Goal: Task Accomplishment & Management: Use online tool/utility

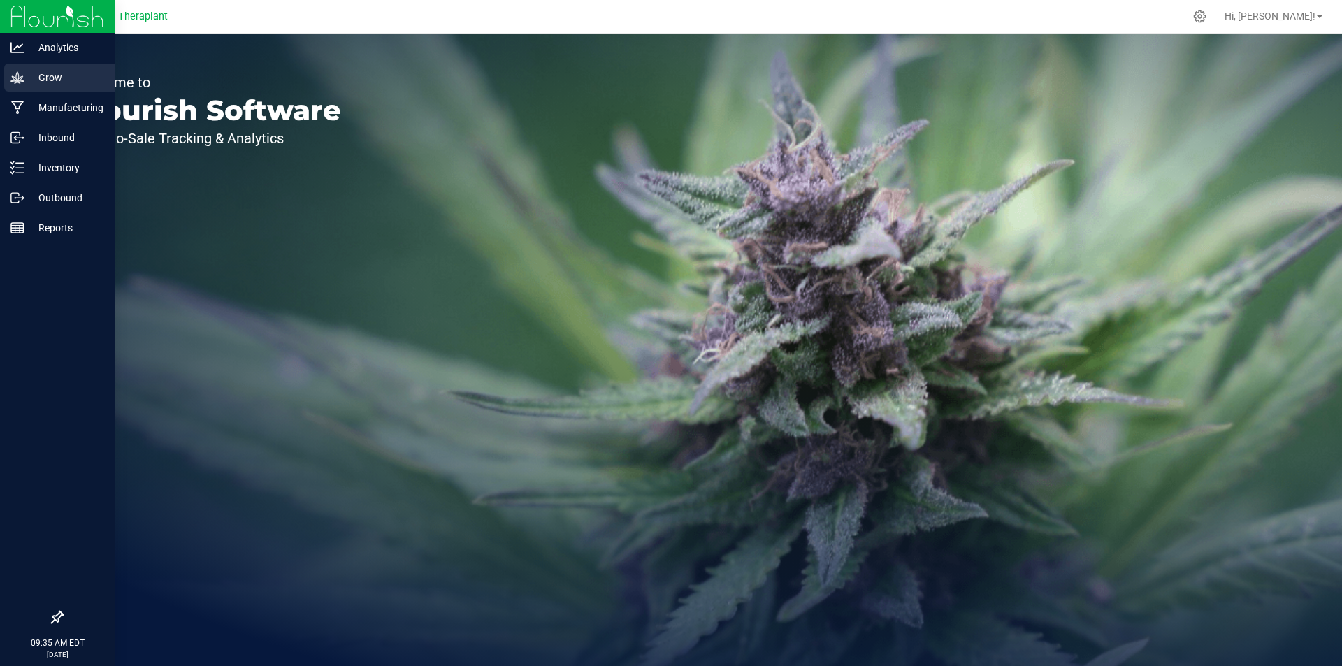
click at [23, 77] on icon at bounding box center [17, 78] width 14 height 14
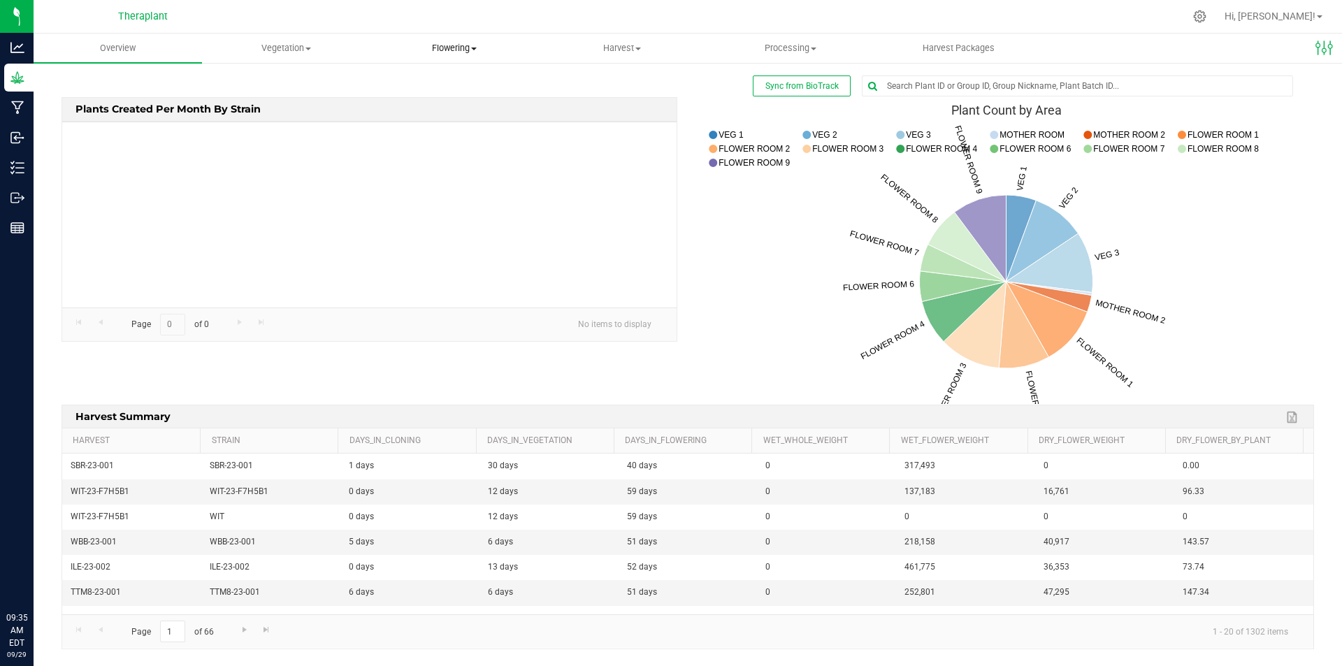
click at [439, 47] on span "Flowering" at bounding box center [454, 48] width 167 height 13
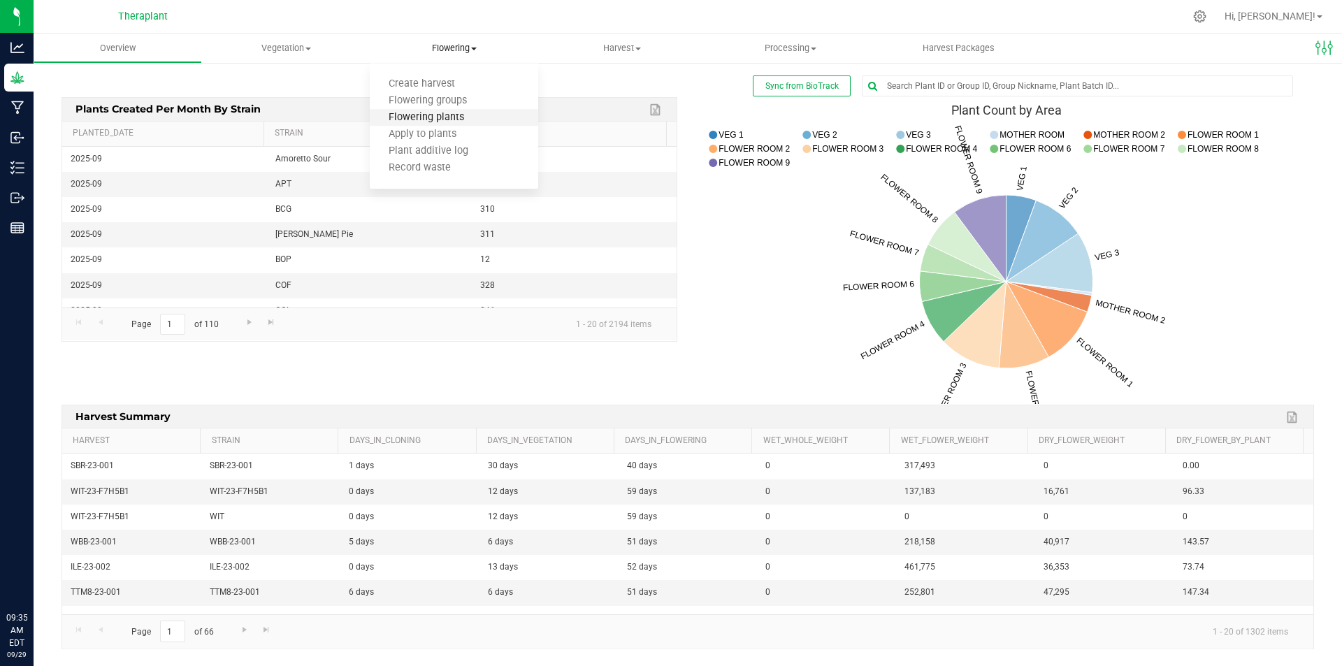
click at [417, 116] on span "Flowering plants" at bounding box center [426, 118] width 113 height 12
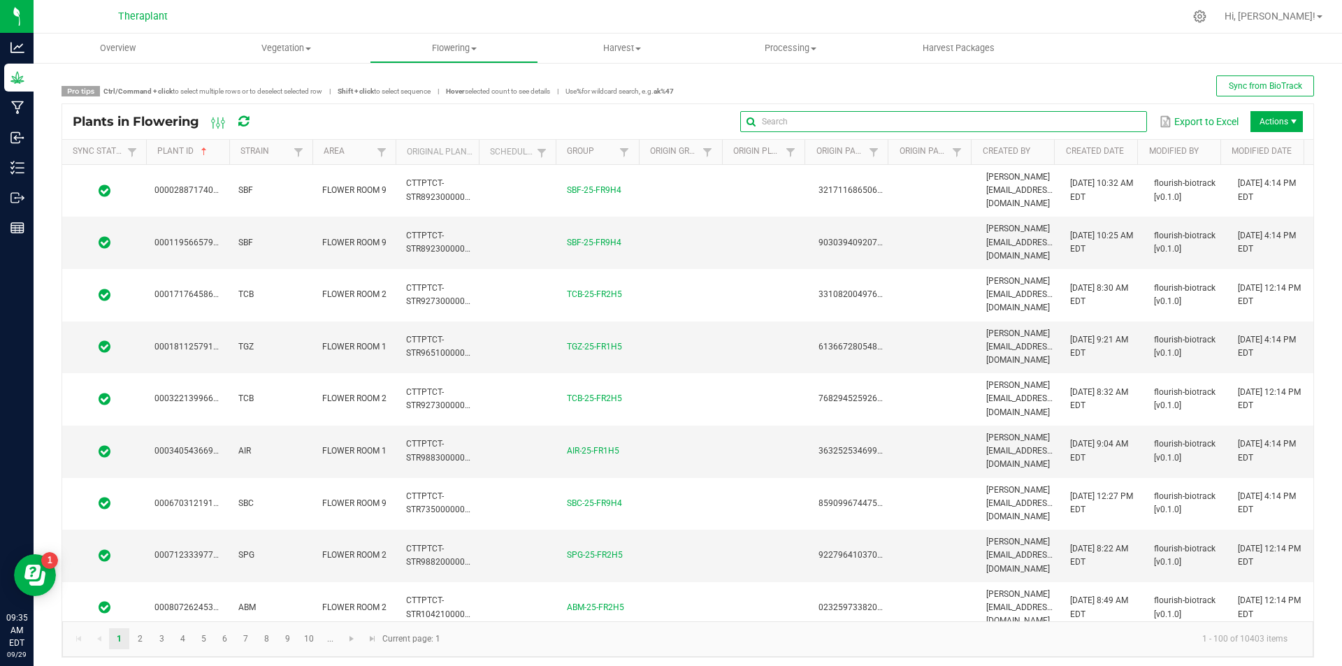
click at [1093, 121] on input "text" at bounding box center [943, 121] width 406 height 21
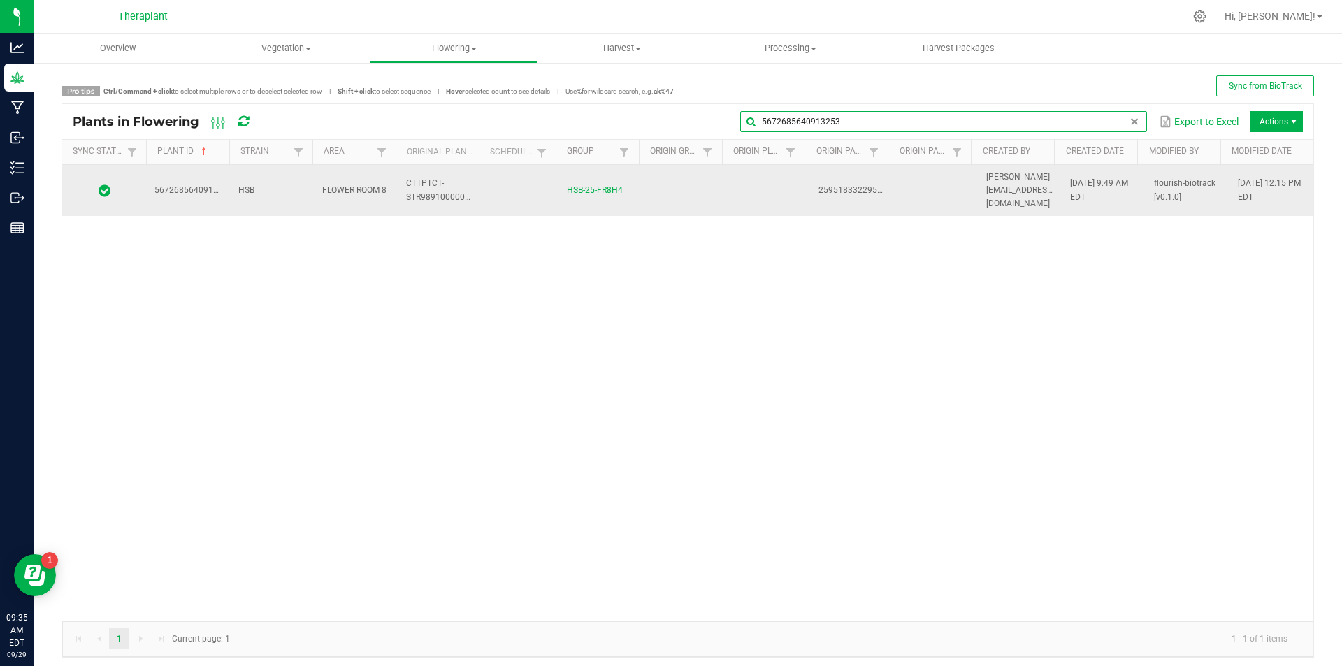
type input "5672685640913253"
click at [1020, 182] on span "[PERSON_NAME][EMAIL_ADDRESS][DOMAIN_NAME]" at bounding box center [1021, 190] width 68 height 36
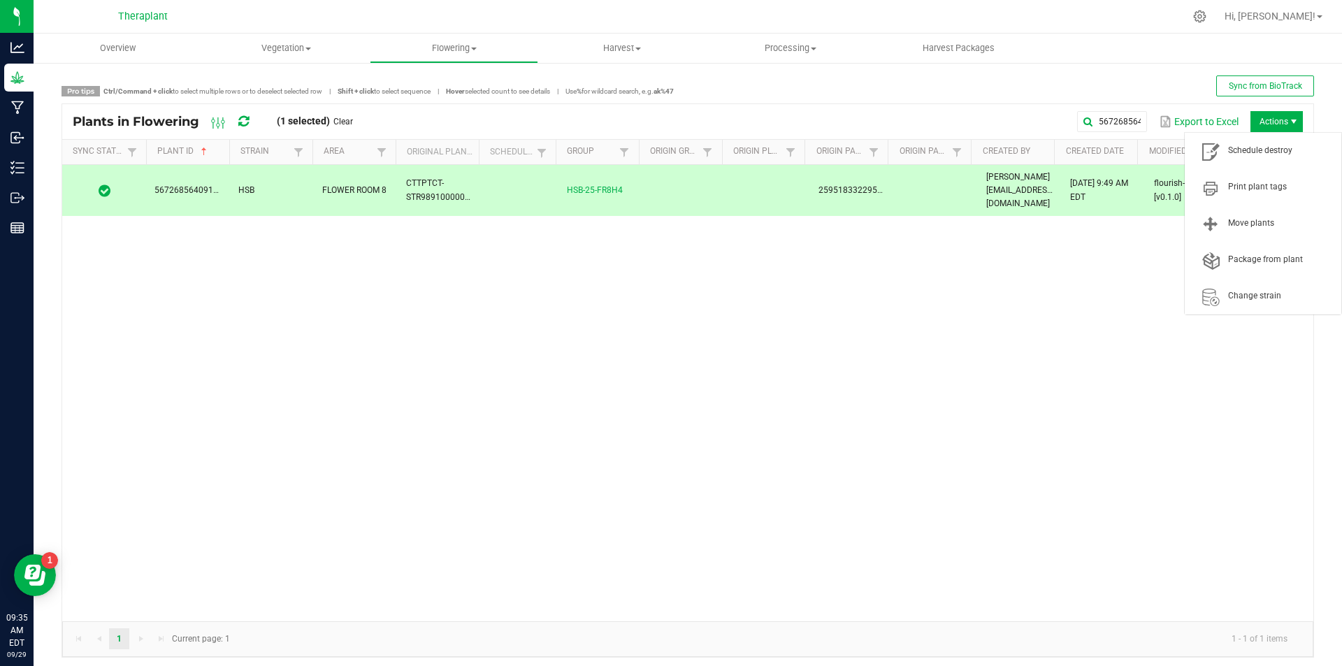
click at [1262, 122] on span "Actions" at bounding box center [1277, 121] width 52 height 21
click at [1264, 148] on span "Schedule destroy" at bounding box center [1280, 151] width 105 height 12
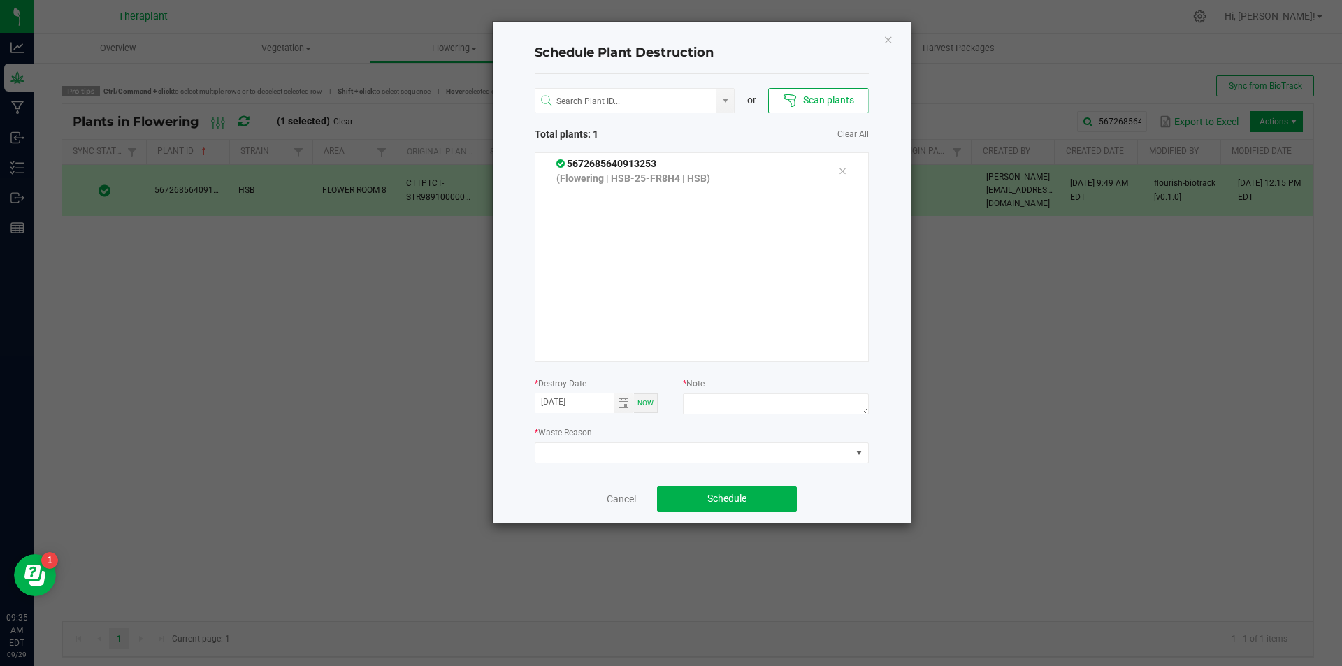
click at [824, 105] on button "Scan plants" at bounding box center [818, 100] width 100 height 25
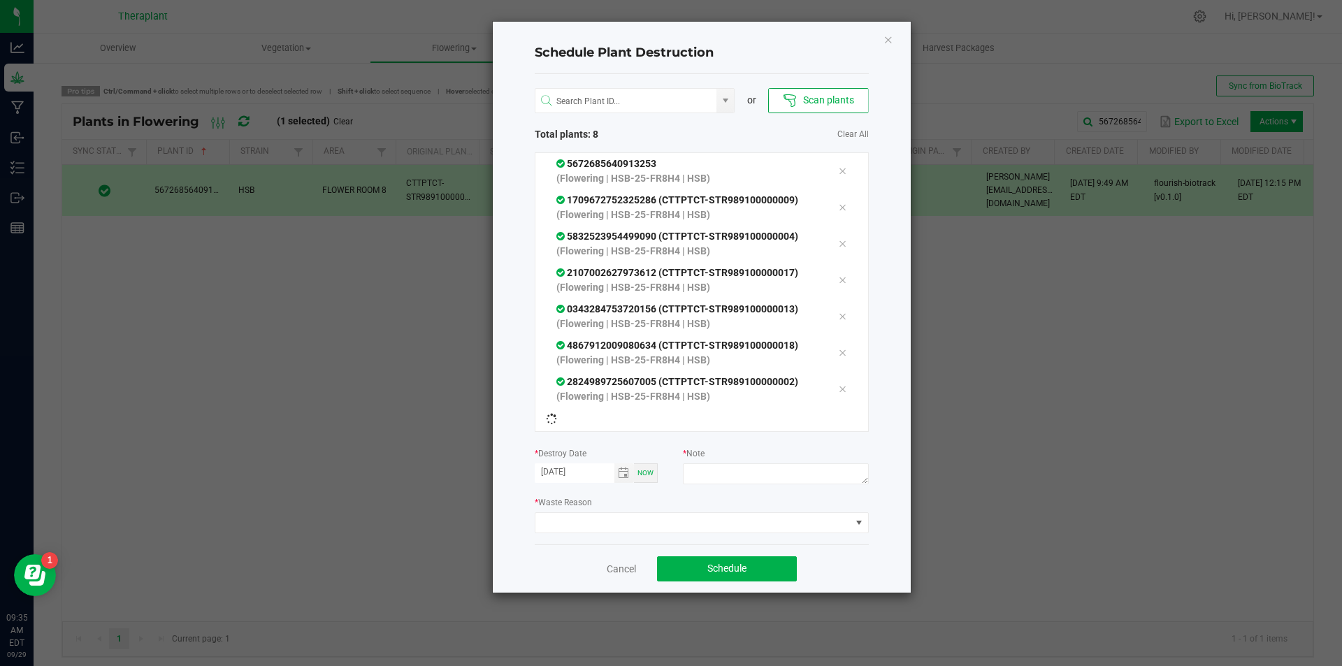
scroll to position [11, 0]
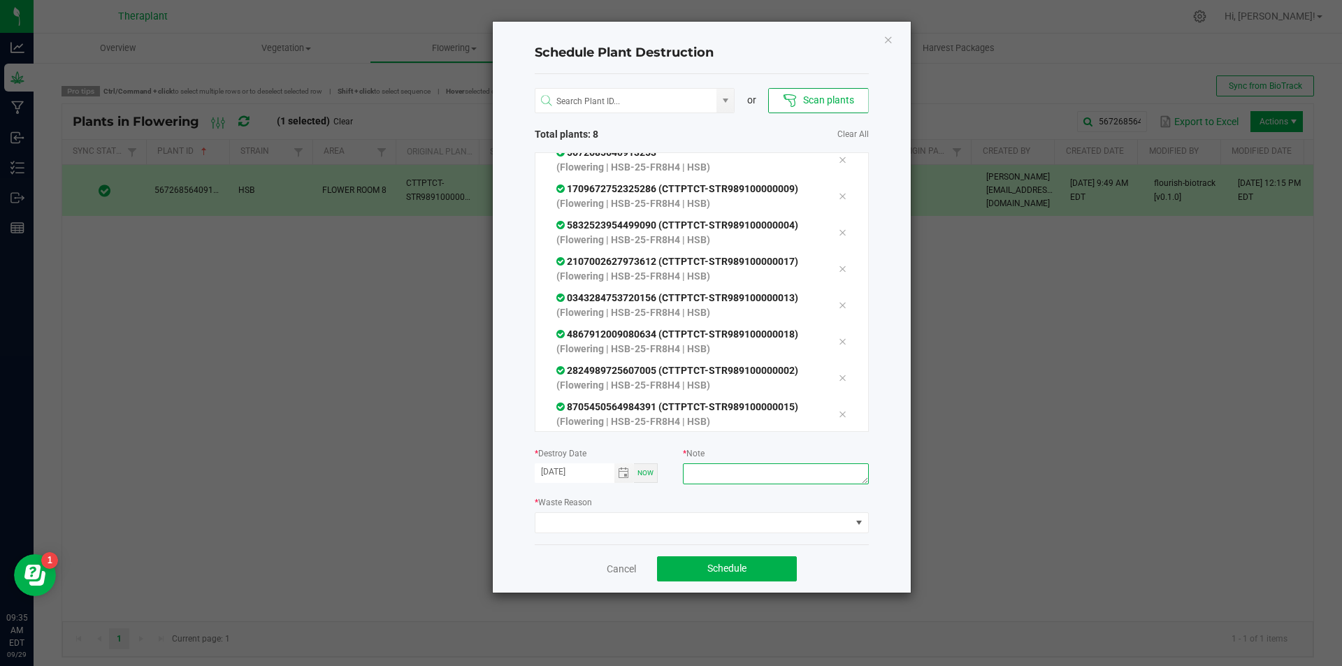
click at [742, 467] on textarea at bounding box center [775, 474] width 185 height 21
type textarea "irrigation"
click at [638, 519] on span at bounding box center [693, 523] width 315 height 20
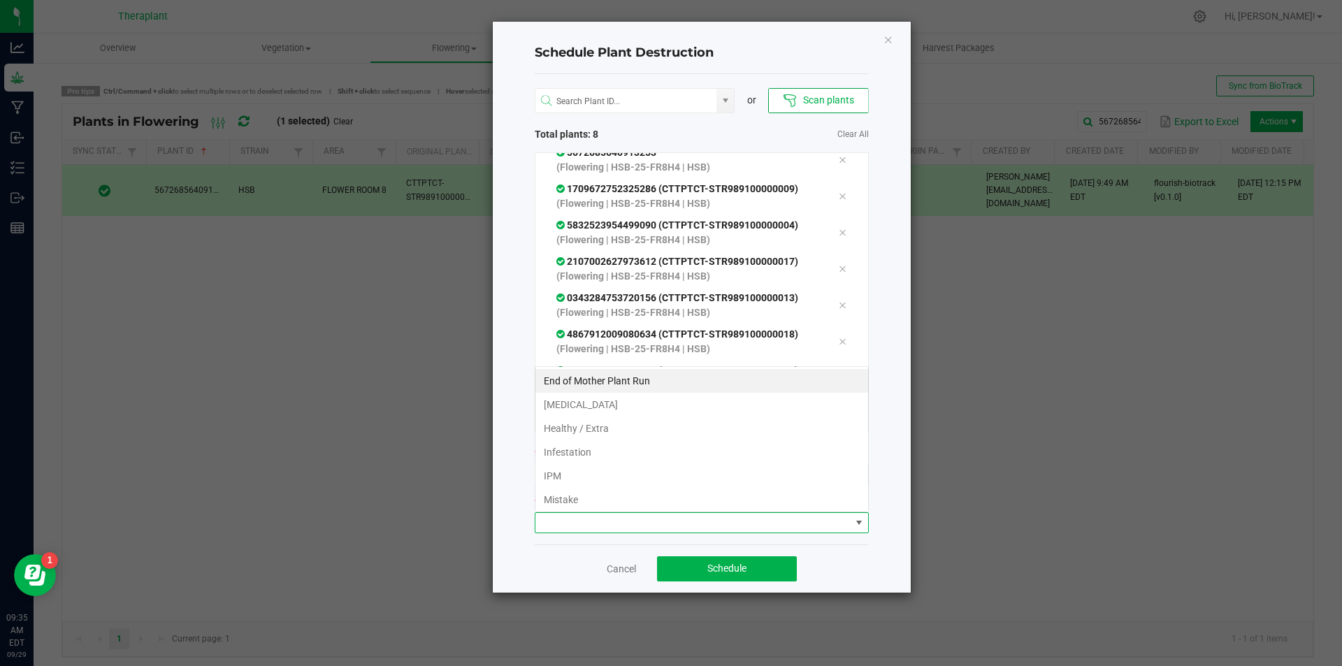
scroll to position [21, 334]
click at [620, 407] on li "[MEDICAL_DATA]" at bounding box center [702, 405] width 333 height 24
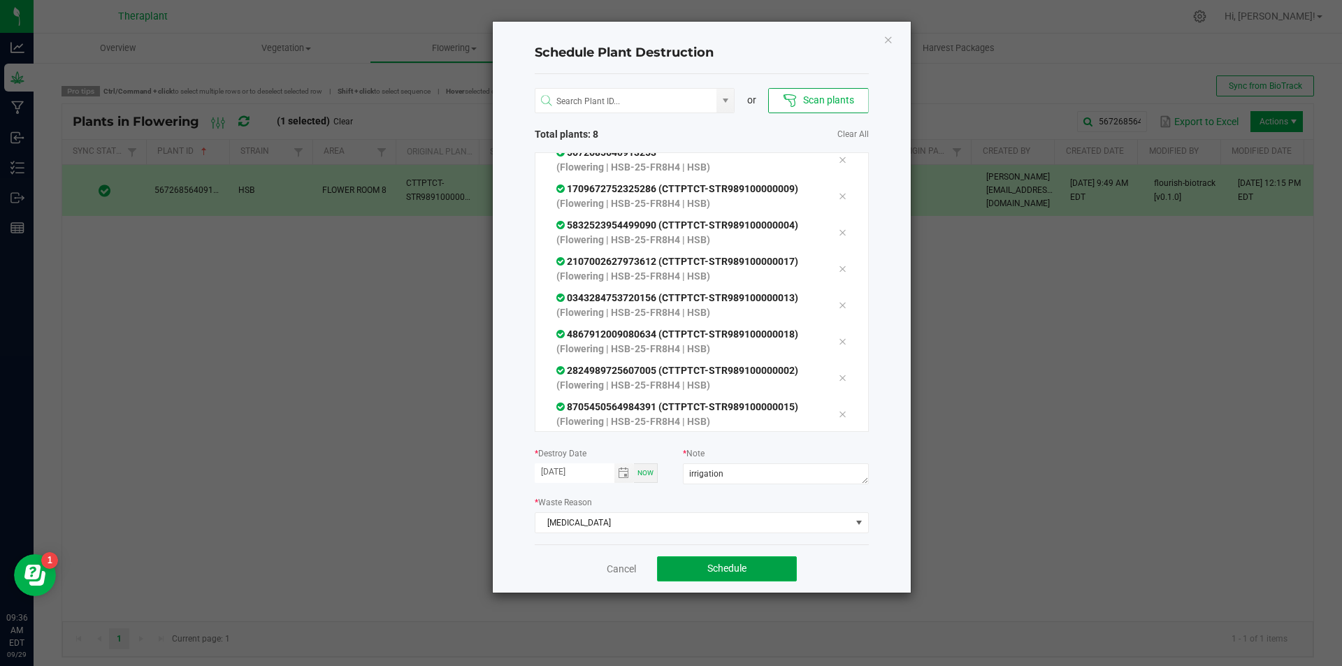
click at [736, 568] on span "Schedule" at bounding box center [727, 568] width 39 height 11
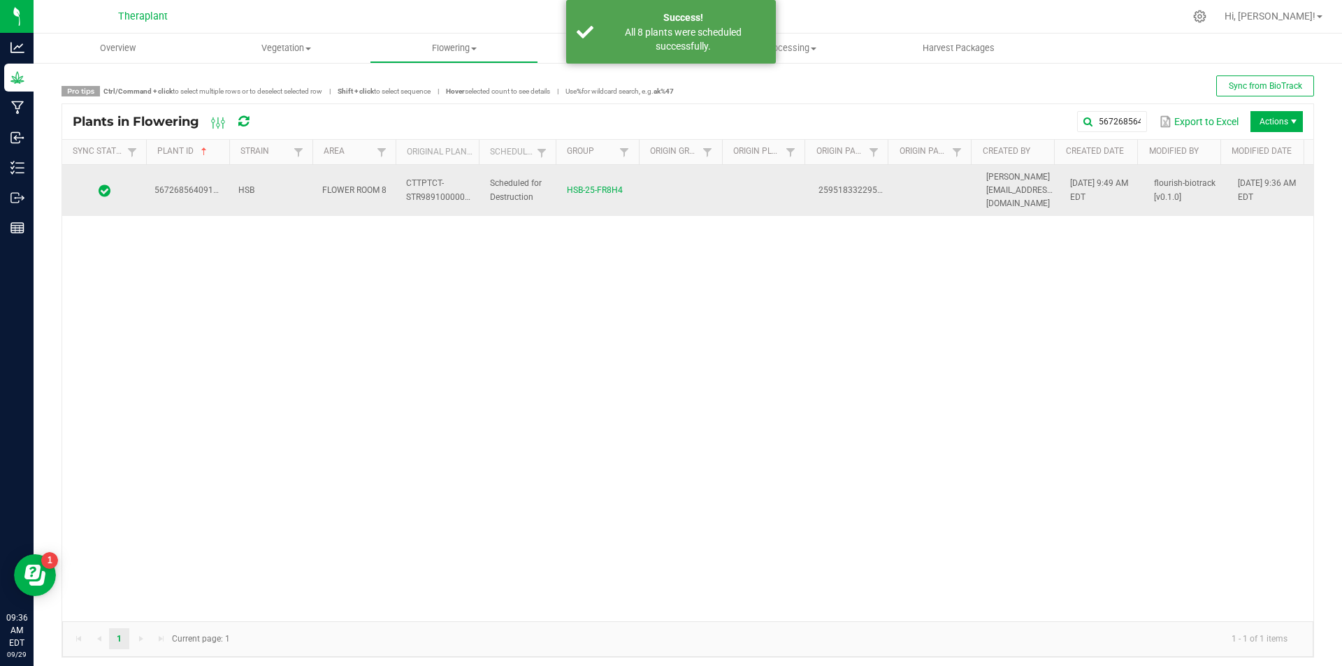
click at [1204, 185] on td "flourish-biotrack [v0.1.0]" at bounding box center [1188, 191] width 84 height 52
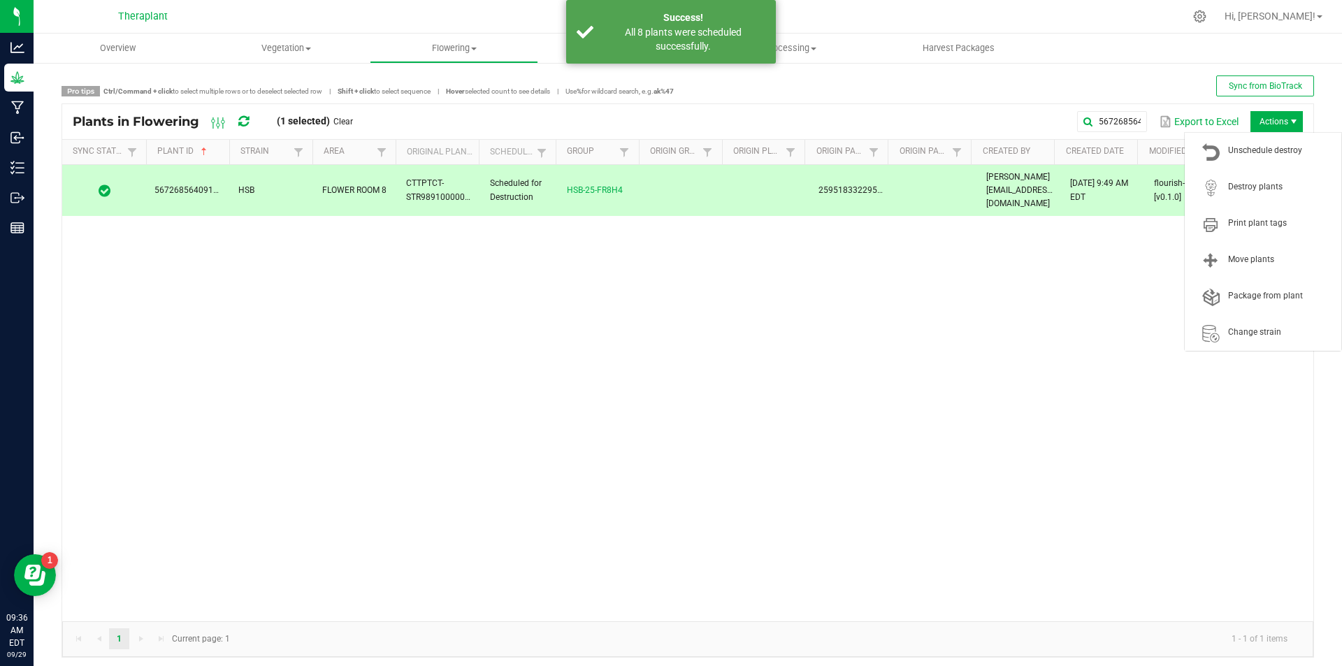
click at [1260, 125] on span "Actions" at bounding box center [1277, 121] width 52 height 21
click at [1256, 178] on span "Destroy plants" at bounding box center [1263, 187] width 140 height 28
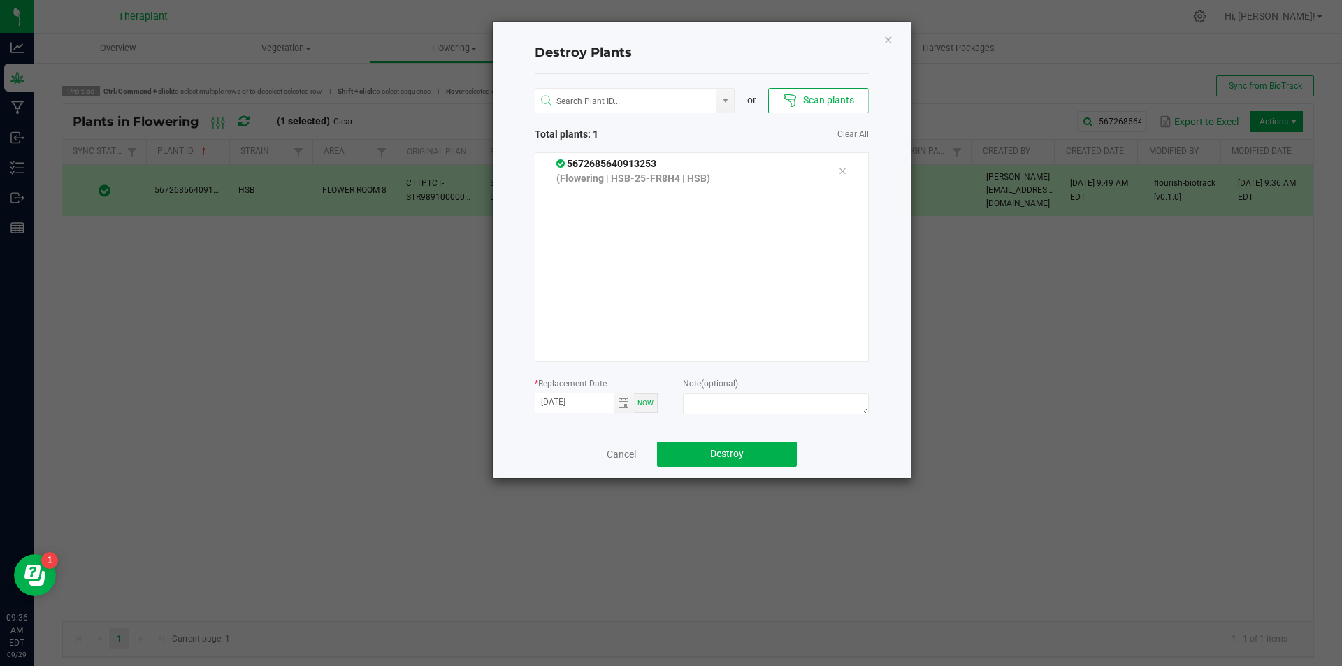
click at [838, 103] on button "Scan plants" at bounding box center [818, 100] width 100 height 25
click at [803, 98] on button "Scan plants" at bounding box center [818, 100] width 100 height 25
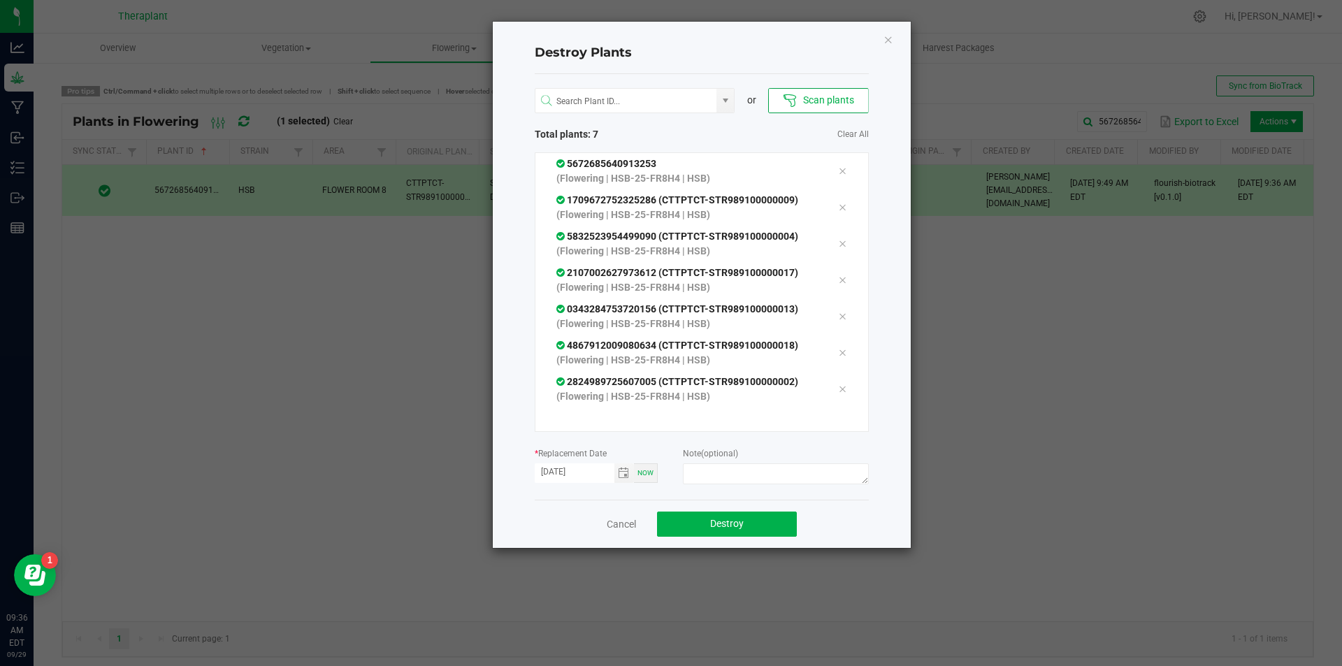
scroll to position [11, 0]
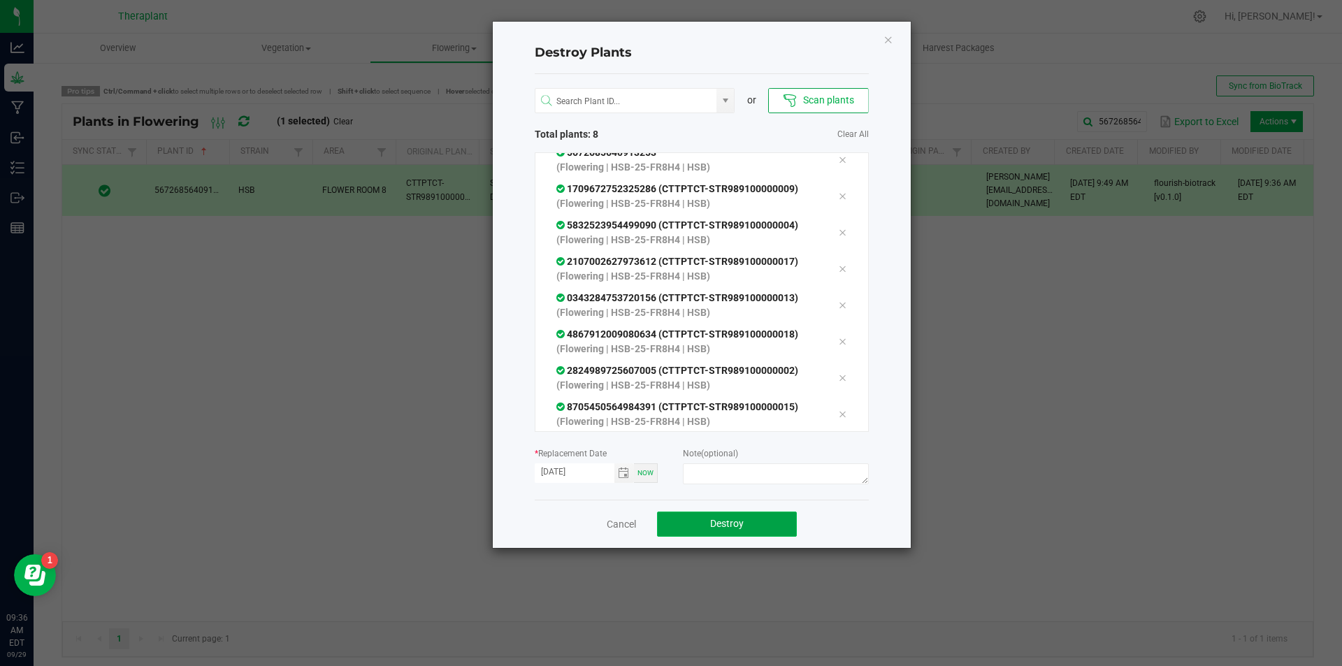
click at [740, 529] on span "Destroy" at bounding box center [727, 523] width 34 height 11
